Goal: Task Accomplishment & Management: Complete application form

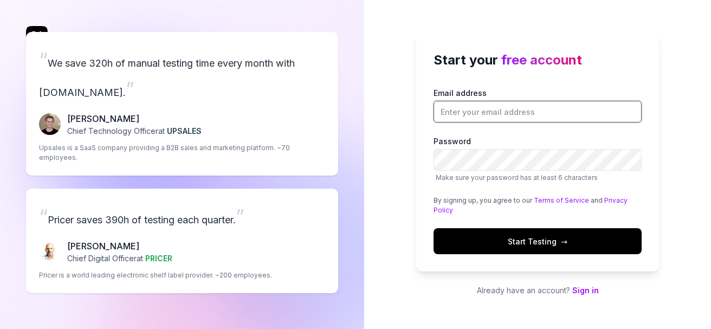
click at [476, 104] on input "Email address" at bounding box center [538, 112] width 208 height 22
click at [470, 107] on input "Email address" at bounding box center [538, 112] width 208 height 22
click at [588, 290] on link "Sign in" at bounding box center [586, 290] width 27 height 9
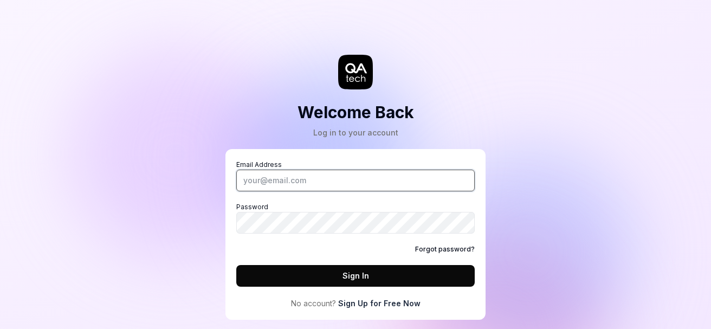
click at [361, 176] on input "Email Address" at bounding box center [355, 181] width 239 height 22
paste input "[EMAIL_ADDRESS][DOMAIN_NAME]"
type input "[EMAIL_ADDRESS][DOMAIN_NAME]"
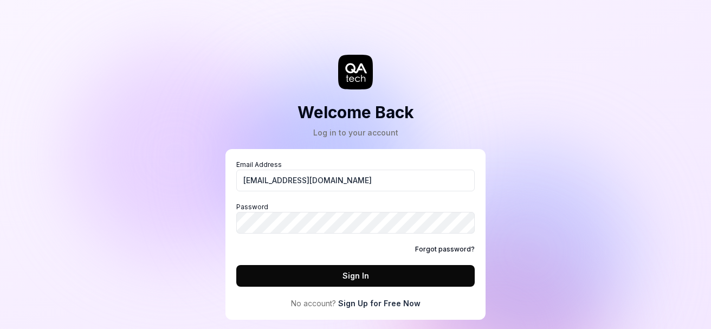
click at [377, 303] on link "Sign Up for Free Now" at bounding box center [379, 303] width 82 height 11
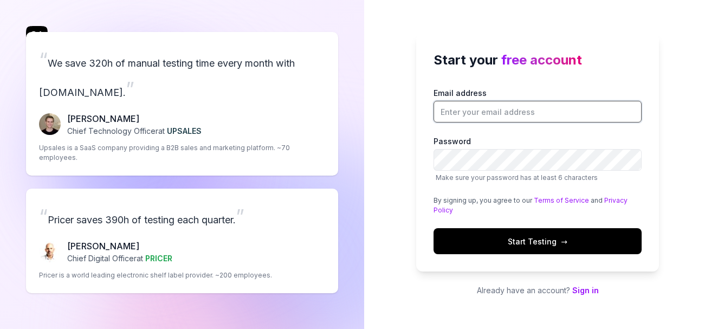
click at [477, 112] on input "Email address" at bounding box center [538, 112] width 208 height 22
paste input "[EMAIL_ADDRESS][DOMAIN_NAME]"
type input "[EMAIL_ADDRESS][DOMAIN_NAME]"
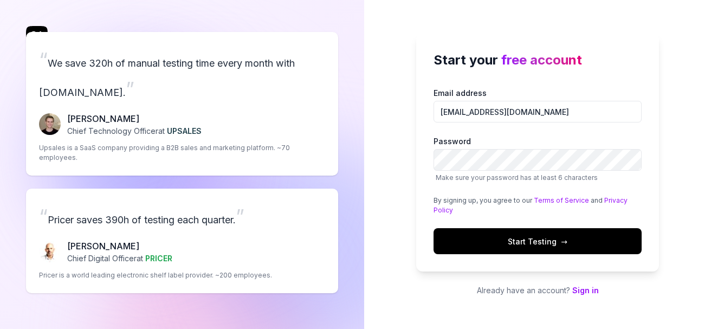
click at [561, 240] on span "→" at bounding box center [564, 241] width 7 height 11
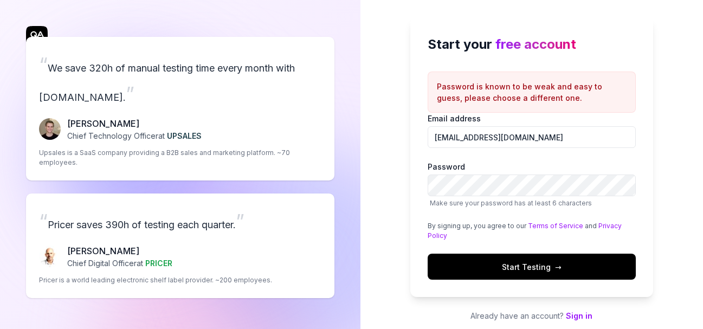
click at [465, 91] on p "Password is known to be weak and easy to guess, please choose a different one." at bounding box center [532, 92] width 190 height 23
drag, startPoint x: 576, startPoint y: 83, endPoint x: 640, endPoint y: 78, distance: 64.2
click at [640, 78] on div "Start your free account Password is known to be weak and easy to guess, please …" at bounding box center [532, 157] width 243 height 280
click at [547, 265] on span "Start Testing →" at bounding box center [532, 266] width 60 height 11
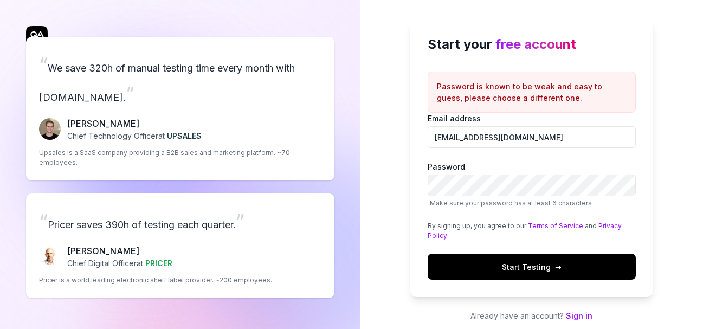
click at [531, 271] on span "Start Testing →" at bounding box center [532, 266] width 60 height 11
click at [523, 268] on span "Start Testing →" at bounding box center [532, 266] width 60 height 11
click at [526, 267] on span "Start Testing →" at bounding box center [532, 266] width 60 height 11
